Goal: Find specific page/section: Find specific page/section

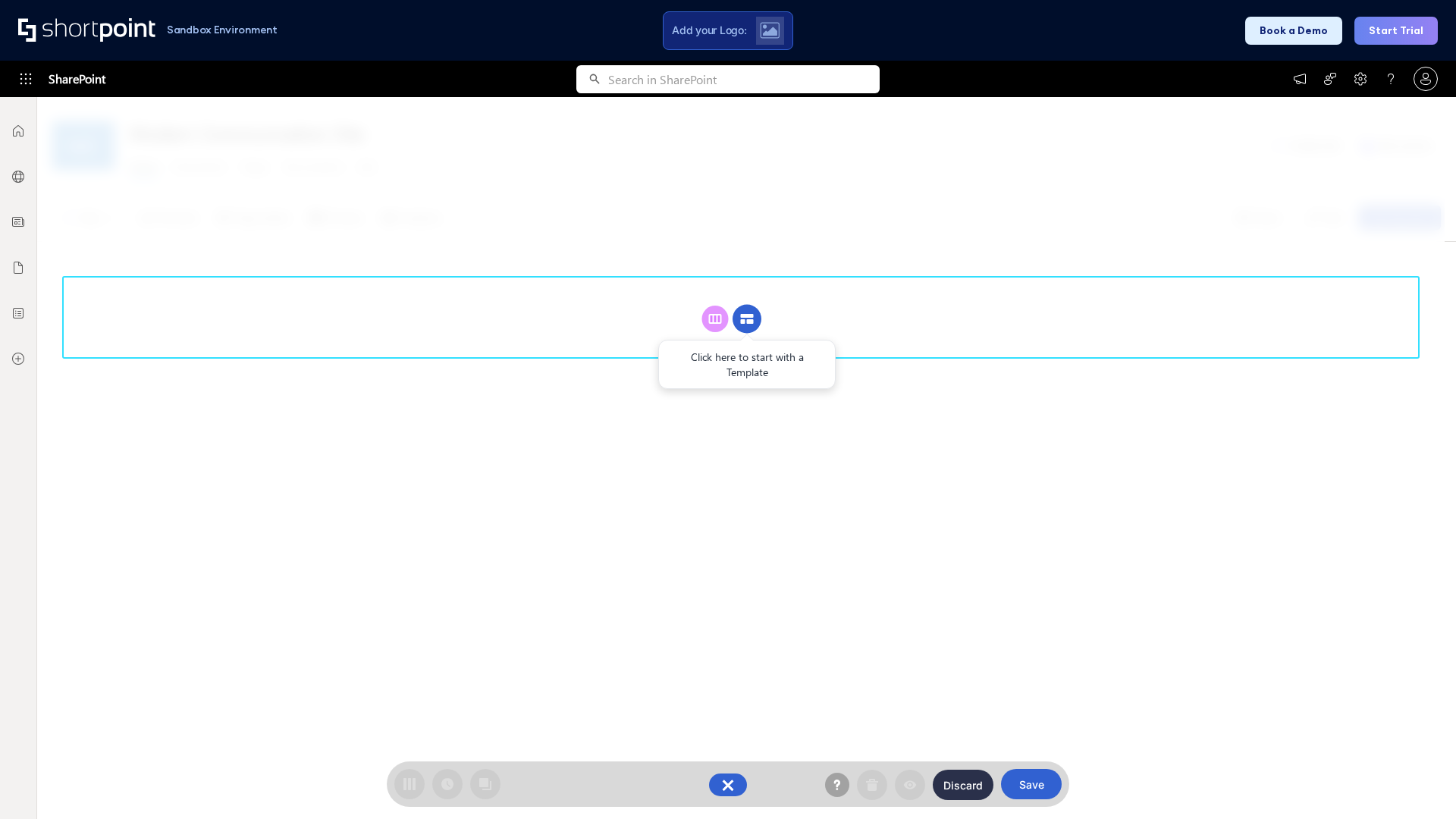
click at [747, 318] on circle at bounding box center [746, 319] width 29 height 29
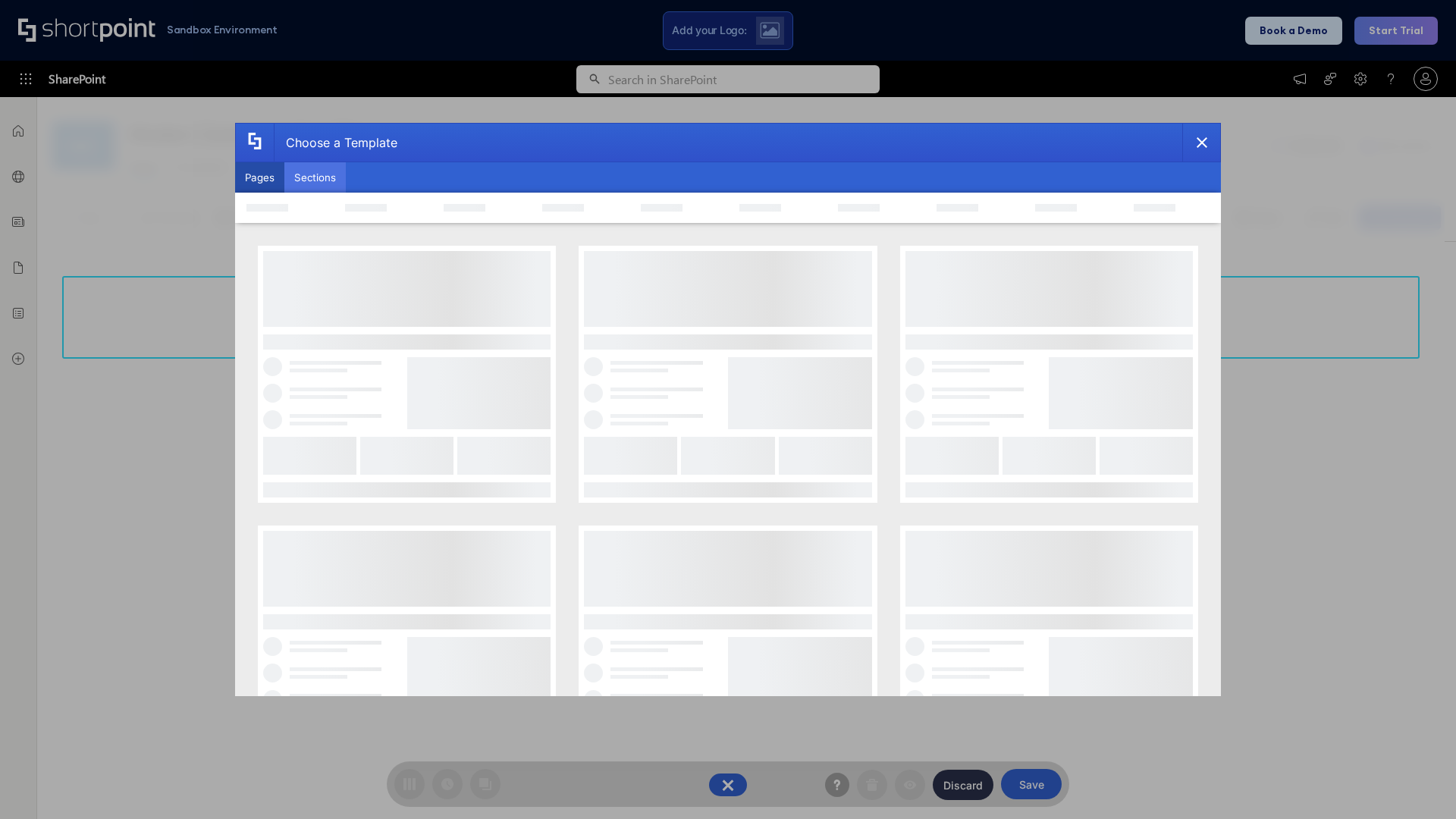
click at [315, 177] on button "Sections" at bounding box center [315, 177] width 61 height 31
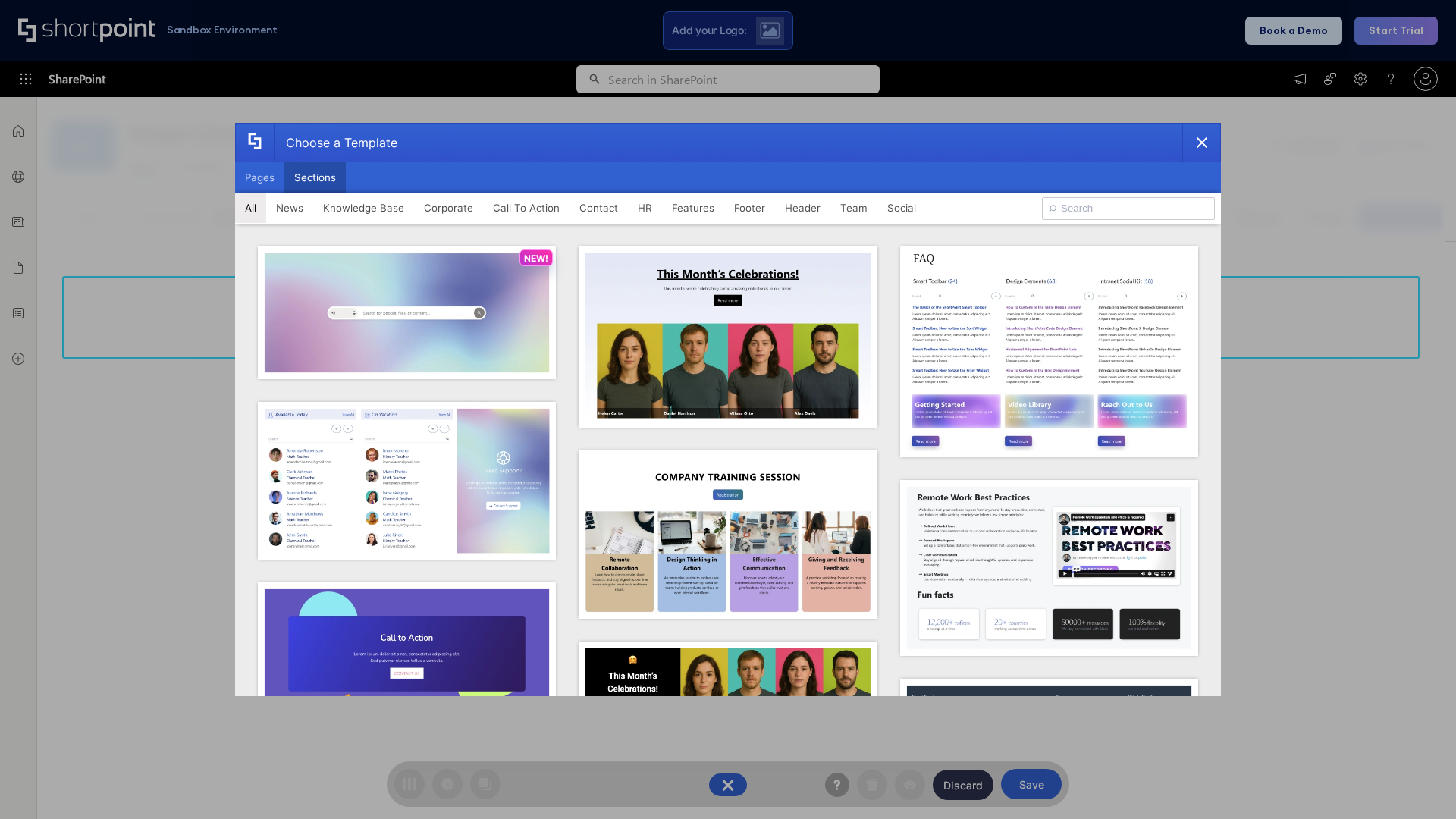
type input "Healthcare Events"
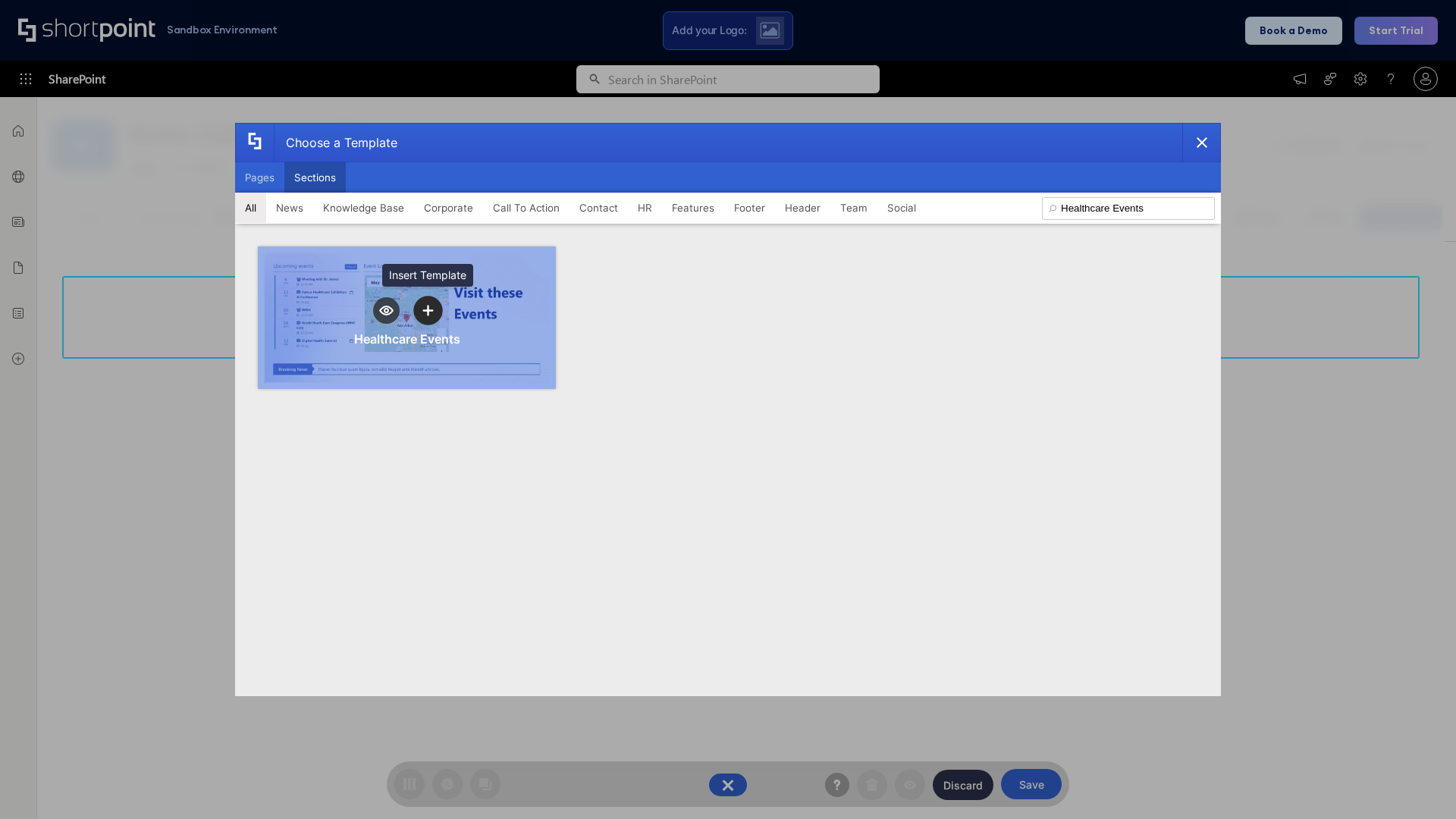
click at [428, 310] on icon "template selector" at bounding box center [427, 310] width 11 height 11
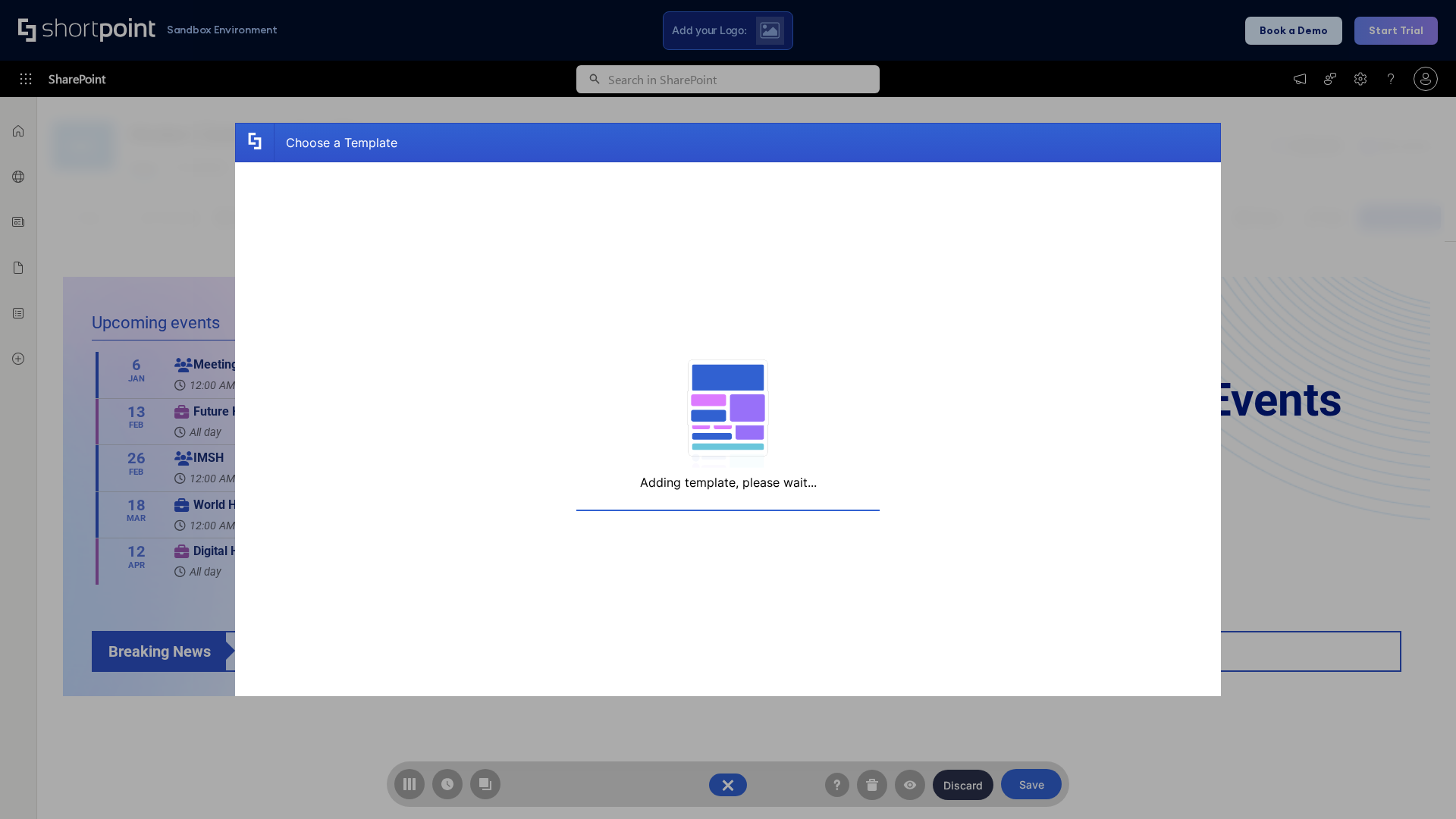
scroll to position [11, 11]
